Goal: Task Accomplishment & Management: Use online tool/utility

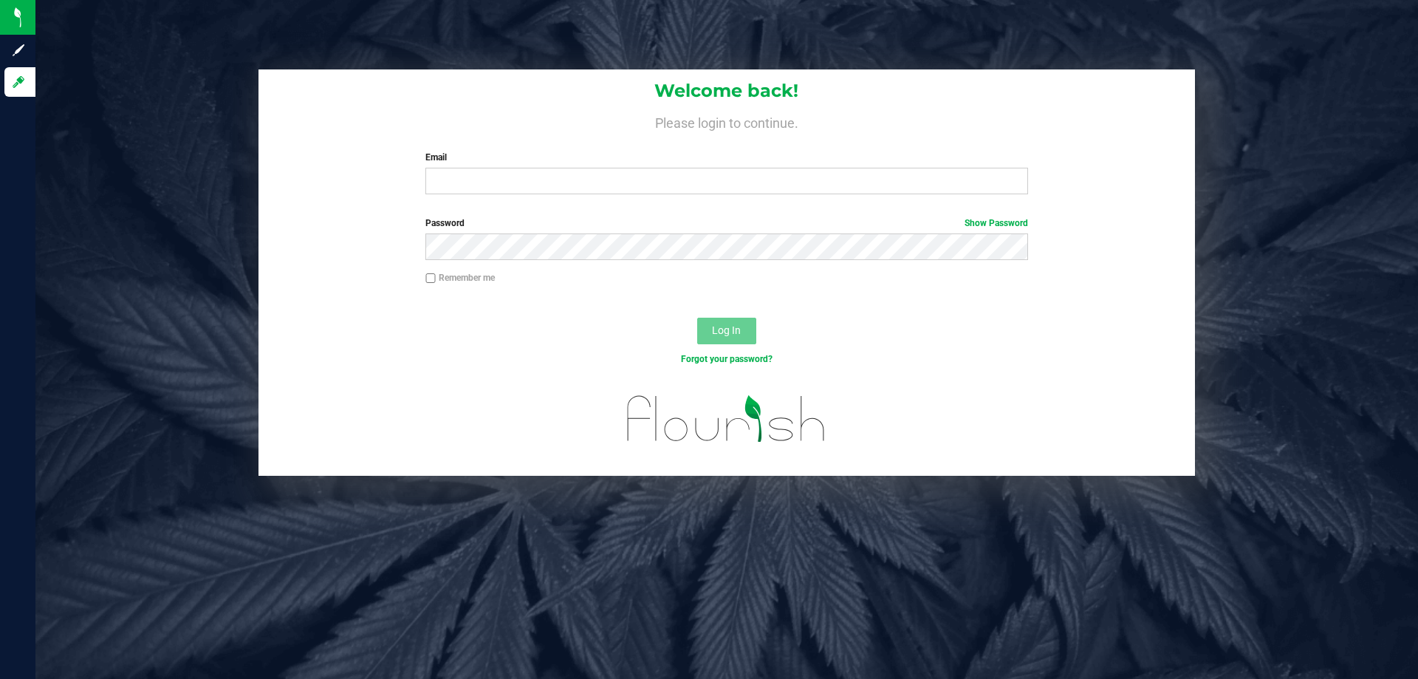
click at [516, 199] on div "Welcome back! Please login to continue. Email Required Please format your email…" at bounding box center [726, 137] width 936 height 137
drag, startPoint x: 530, startPoint y: 149, endPoint x: 545, endPoint y: 141, distance: 17.5
click at [542, 137] on div "Welcome back! Please login to continue. Email Required Please format your email…" at bounding box center [726, 137] width 936 height 137
click at [545, 185] on input "Email" at bounding box center [726, 181] width 602 height 27
type input "[EMAIL_ADDRESS][DOMAIN_NAME]"
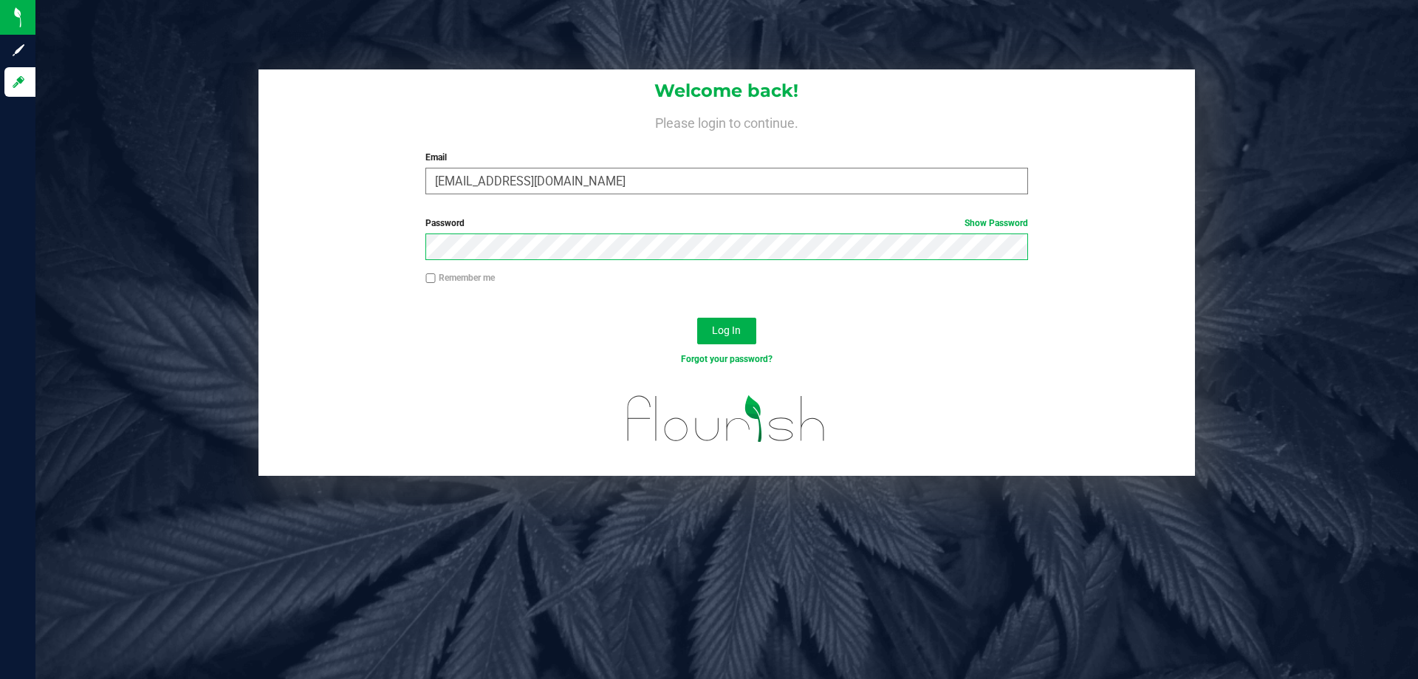
click at [697, 318] on button "Log In" at bounding box center [726, 331] width 59 height 27
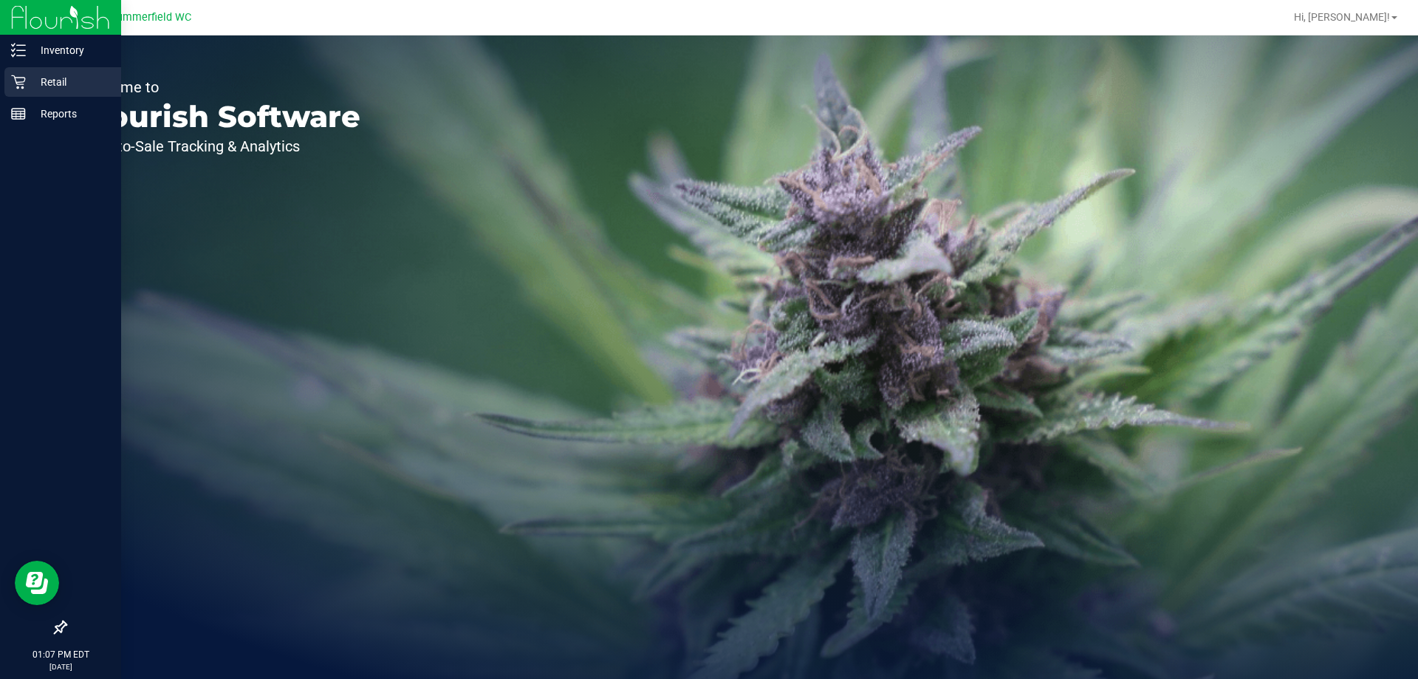
click at [20, 86] on icon at bounding box center [18, 82] width 15 height 15
